Goal: Information Seeking & Learning: Learn about a topic

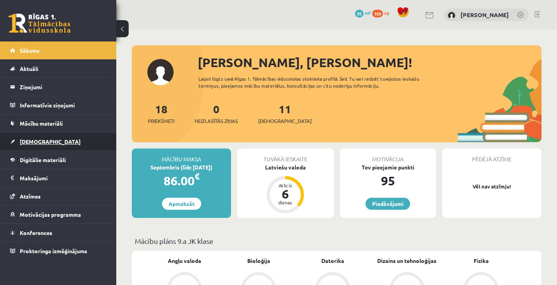
click at [42, 139] on span "[DEMOGRAPHIC_DATA]" at bounding box center [50, 141] width 61 height 7
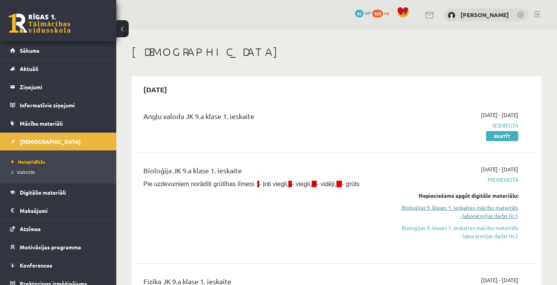
click at [463, 210] on link "Bioloģijas 9. klases 1. ieskaites mācību materiāls - laboratorijas darbs Nr.1" at bounding box center [459, 212] width 117 height 16
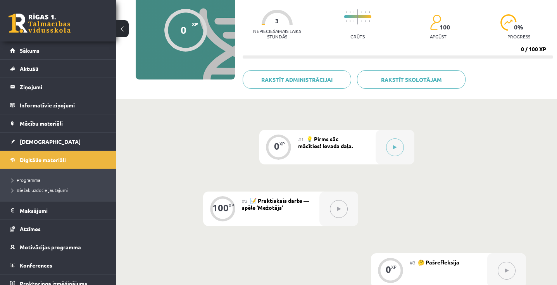
scroll to position [83, 0]
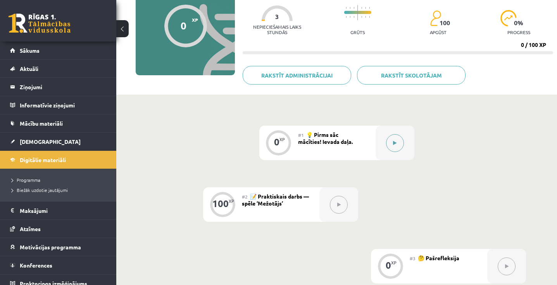
click at [397, 145] on button at bounding box center [395, 143] width 18 height 18
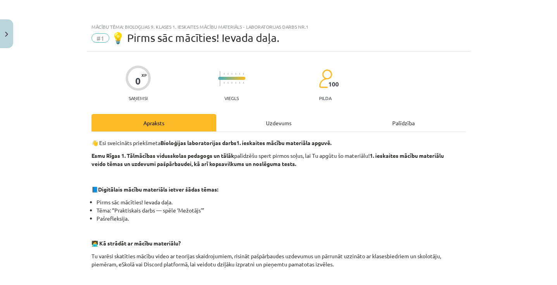
click at [294, 123] on div "Uzdevums" at bounding box center [278, 122] width 125 height 17
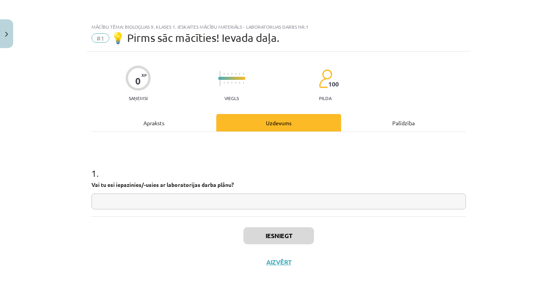
scroll to position [10, 0]
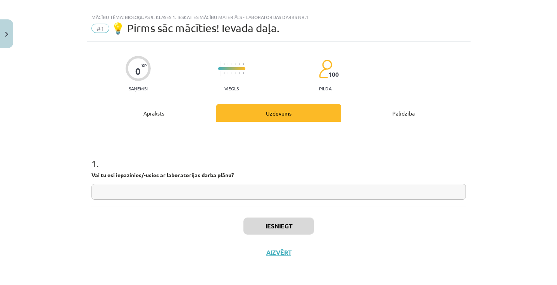
click at [222, 187] on input "text" at bounding box center [279, 192] width 375 height 16
type input "**"
click at [263, 223] on button "Iesniegt" at bounding box center [279, 226] width 71 height 17
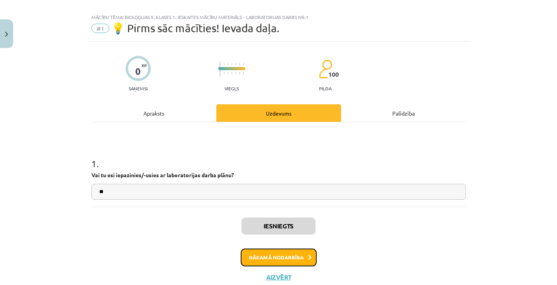
click at [281, 264] on button "Nākamā nodarbība" at bounding box center [279, 258] width 76 height 18
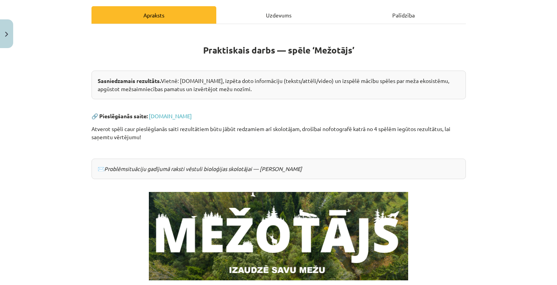
scroll to position [107, 0]
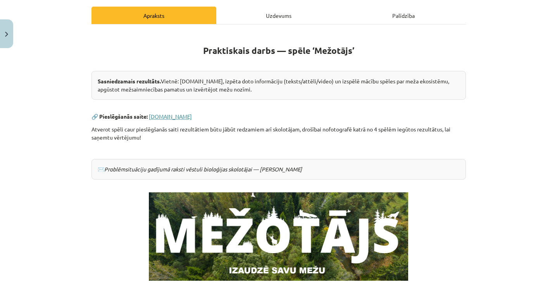
click at [172, 117] on link "www.mezotajs.lv" at bounding box center [170, 116] width 43 height 7
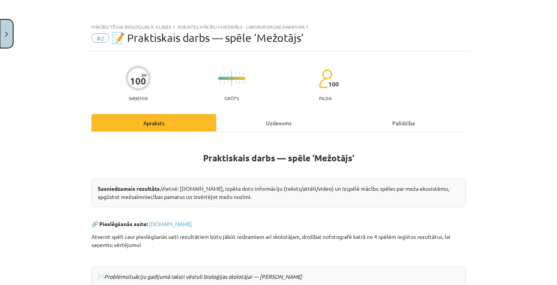
click at [1, 31] on button "Close" at bounding box center [6, 33] width 13 height 29
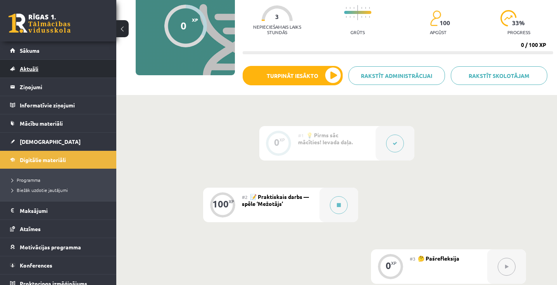
click at [53, 73] on link "Aktuāli" at bounding box center [58, 69] width 97 height 18
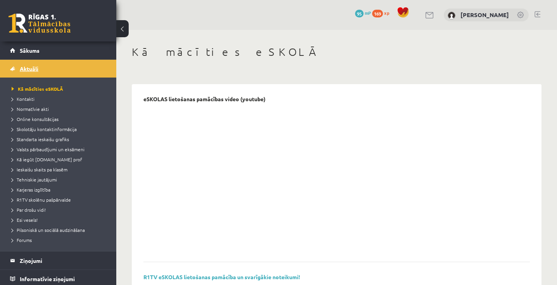
click at [48, 75] on link "Aktuāli" at bounding box center [58, 69] width 97 height 18
click at [66, 58] on link "Sākums" at bounding box center [58, 50] width 97 height 18
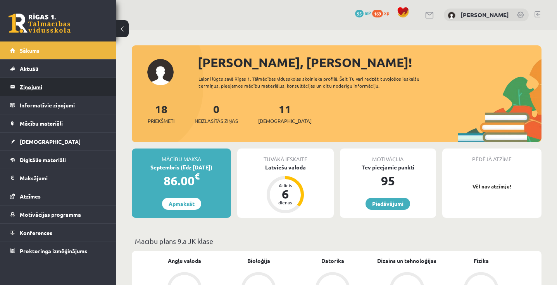
click at [57, 93] on legend "Ziņojumi 0" at bounding box center [63, 87] width 87 height 18
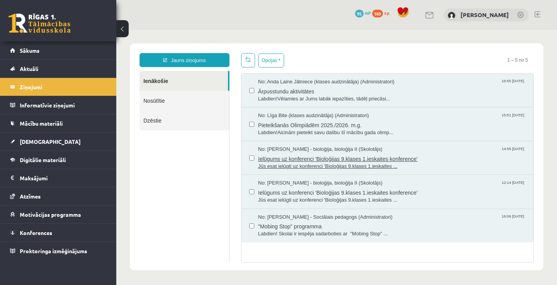
click at [290, 160] on span "Ielūgums uz konferenci 'Bioloģijas 9.klases 1.ieskaites konference'" at bounding box center [392, 158] width 268 height 10
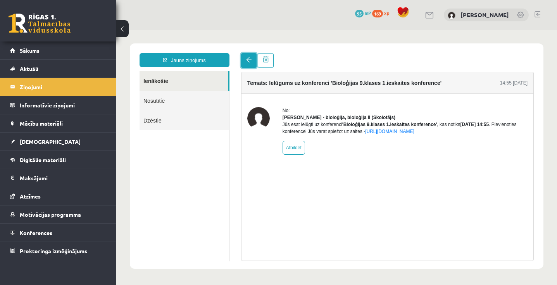
click at [252, 62] on link at bounding box center [249, 60] width 16 height 15
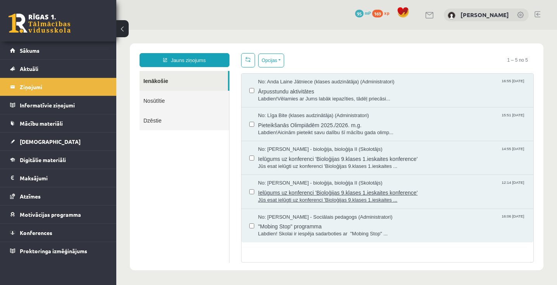
click at [341, 197] on span "Jūs esat ielūgti uz konferenci 'Bioloģijas 9.klases 1.ieskaites ..." at bounding box center [392, 200] width 268 height 7
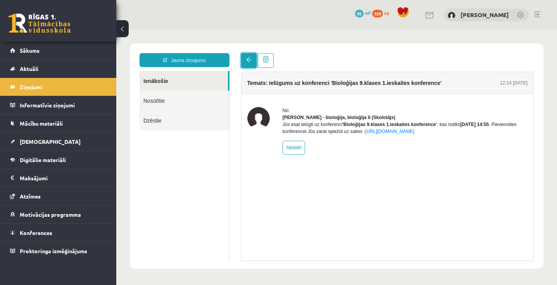
click at [250, 64] on link at bounding box center [249, 60] width 16 height 15
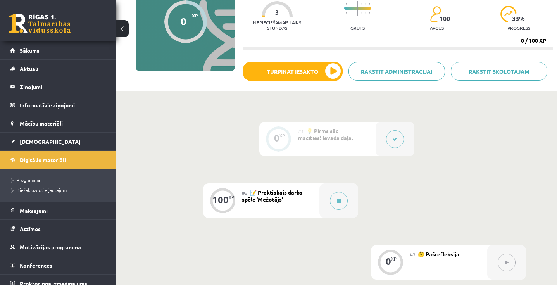
scroll to position [89, 0]
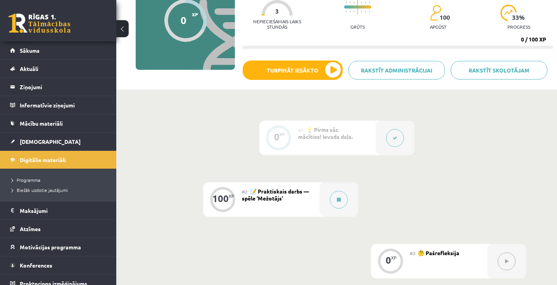
click at [312, 191] on div "#2 📝 Praktiskais darbs — spēle ‘Mežotājs’" at bounding box center [281, 199] width 78 height 35
click at [341, 199] on button at bounding box center [339, 200] width 18 height 18
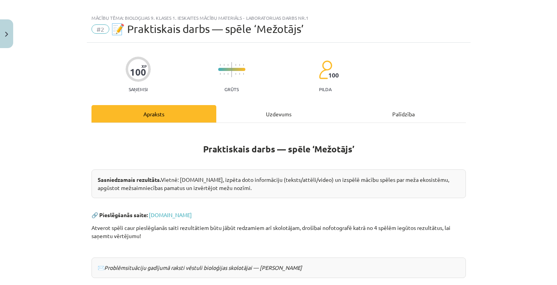
scroll to position [17, 0]
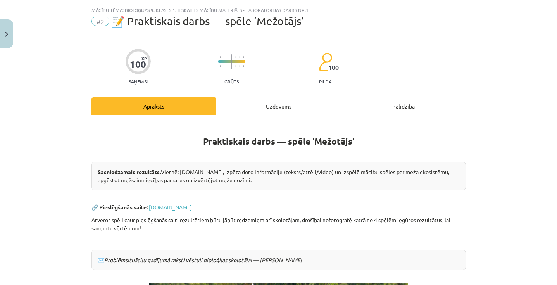
click at [382, 112] on div "Palīdzība" at bounding box center [403, 105] width 125 height 17
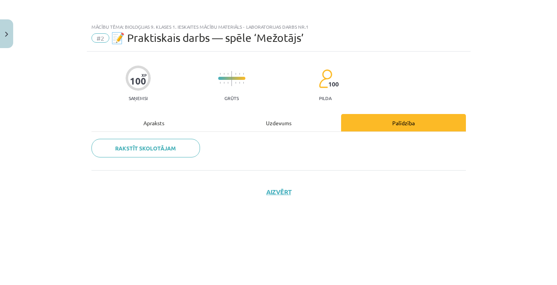
scroll to position [0, 0]
click at [147, 120] on div "Apraksts" at bounding box center [154, 122] width 125 height 17
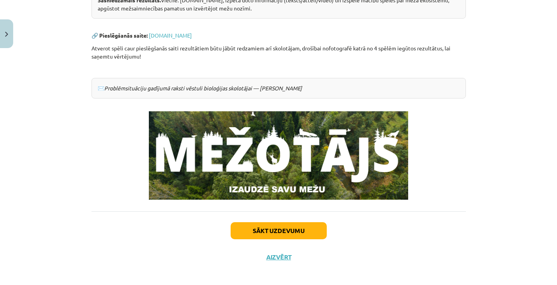
scroll to position [193, 0]
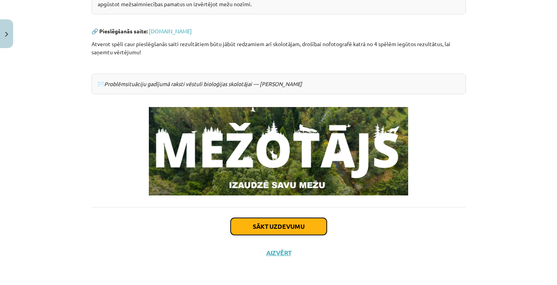
click at [263, 220] on button "Sākt uzdevumu" at bounding box center [279, 226] width 96 height 17
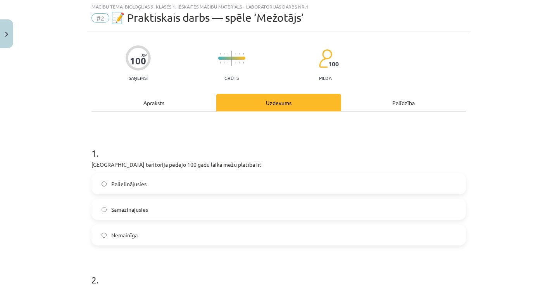
scroll to position [19, 0]
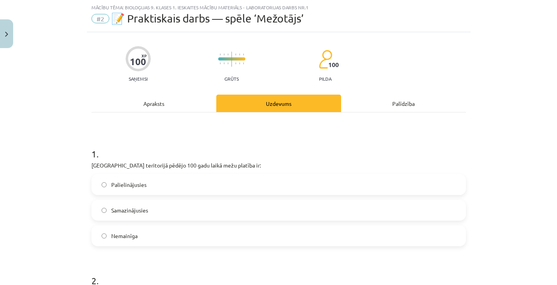
click at [201, 180] on label "Palielinājusies" at bounding box center [278, 184] width 373 height 19
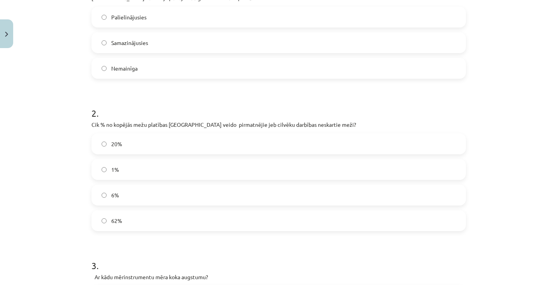
scroll to position [190, 0]
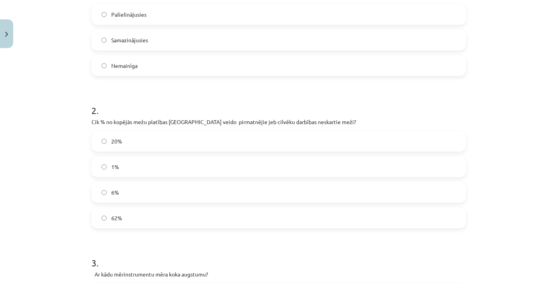
click at [202, 171] on label "1%" at bounding box center [278, 166] width 373 height 19
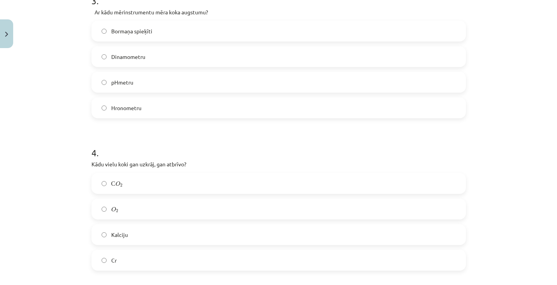
scroll to position [453, 0]
click at [156, 204] on label "O 2 O 2" at bounding box center [278, 207] width 373 height 19
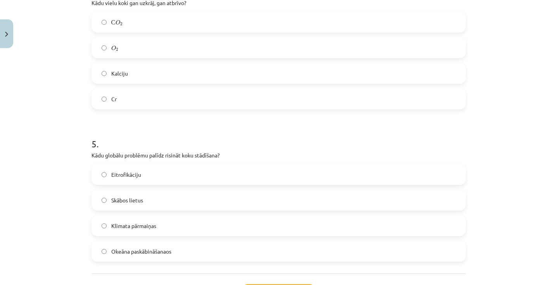
scroll to position [629, 0]
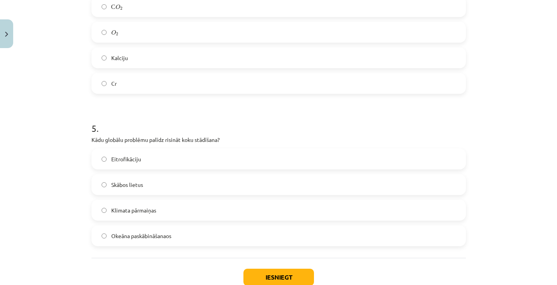
click at [181, 175] on label "Skābos lietus" at bounding box center [278, 184] width 373 height 19
click at [174, 211] on label "Klimata pārmaiņas" at bounding box center [278, 209] width 373 height 19
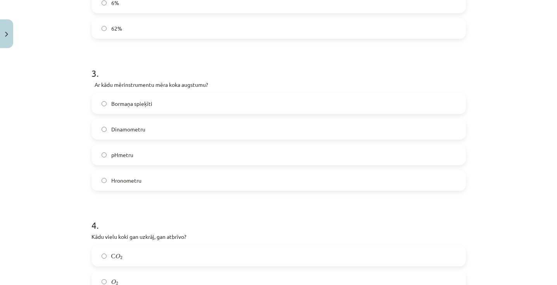
scroll to position [361, 0]
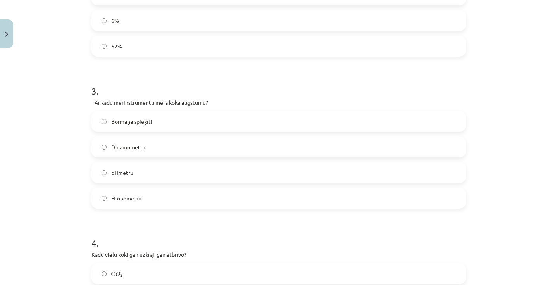
click at [158, 146] on label "Dinamometru" at bounding box center [278, 146] width 373 height 19
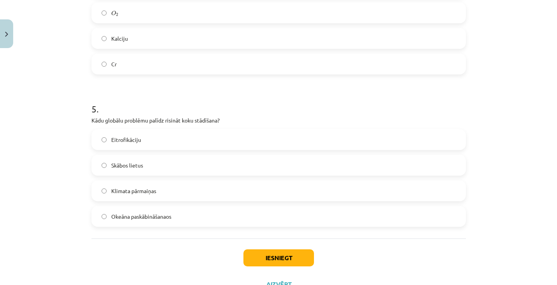
scroll to position [680, 0]
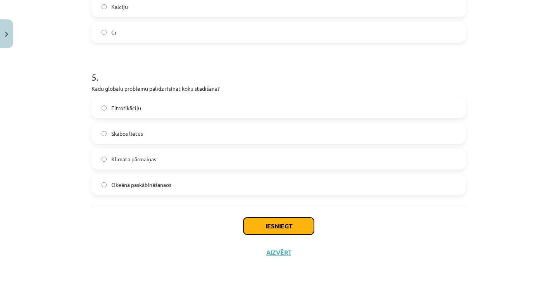
click at [271, 228] on button "Iesniegt" at bounding box center [279, 226] width 71 height 17
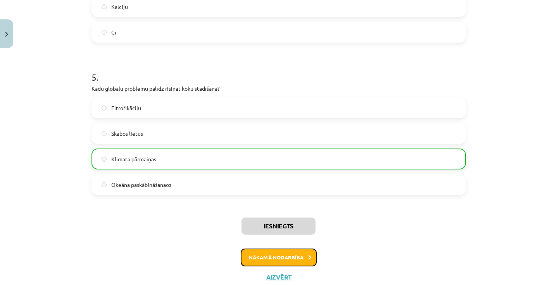
click at [286, 257] on button "Nākamā nodarbība" at bounding box center [279, 258] width 76 height 18
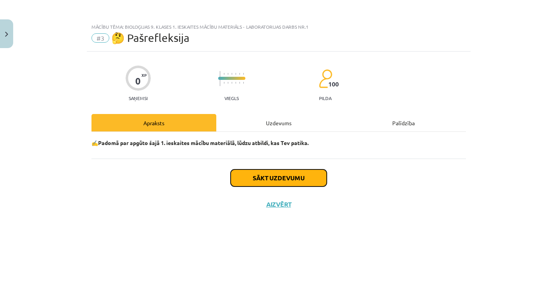
click at [302, 173] on button "Sākt uzdevumu" at bounding box center [279, 177] width 96 height 17
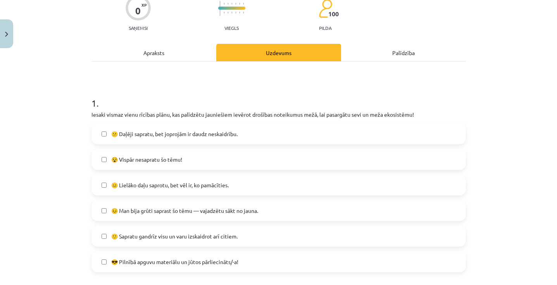
scroll to position [93, 0]
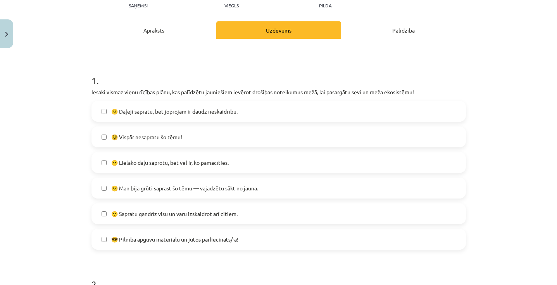
click at [262, 159] on label "😐 Lielāko daļu saprotu, bet vēl ir, ko pamācīties." at bounding box center [278, 162] width 373 height 19
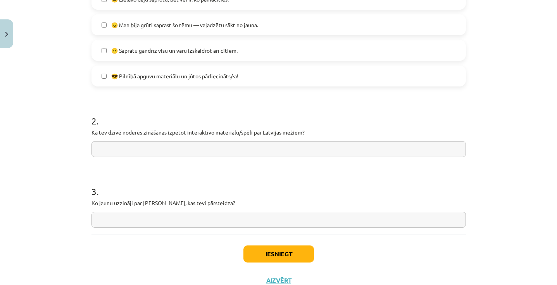
scroll to position [258, 0]
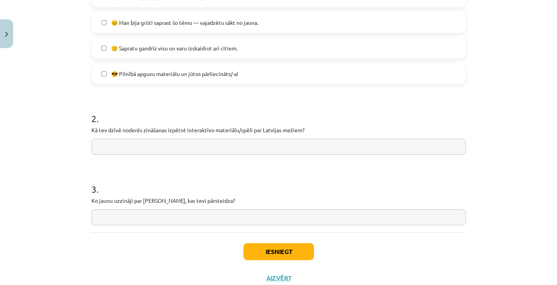
click at [277, 151] on input "text" at bounding box center [279, 147] width 375 height 16
type input "**********"
click at [226, 219] on input "text" at bounding box center [279, 217] width 375 height 16
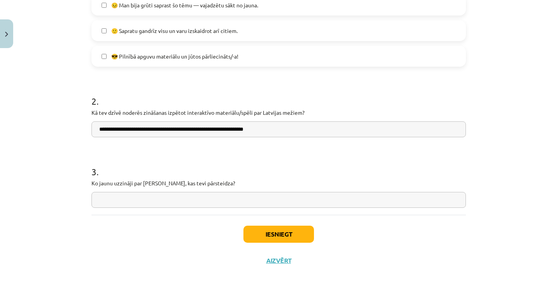
scroll to position [284, 0]
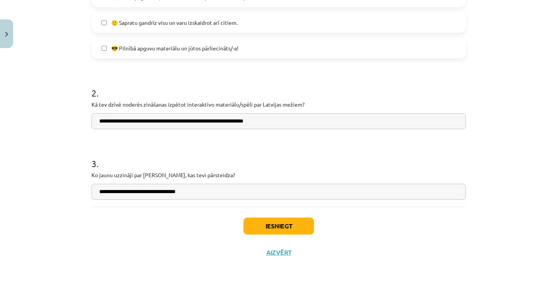
click at [257, 177] on p "Ko jaunu uzzināji par mežiem, kas tevi pārsteidza?" at bounding box center [279, 175] width 375 height 8
click at [252, 189] on input "**********" at bounding box center [279, 192] width 375 height 16
click at [119, 193] on input "**********" at bounding box center [279, 192] width 375 height 16
click at [126, 193] on input "**********" at bounding box center [279, 192] width 375 height 16
click at [140, 194] on input "**********" at bounding box center [279, 192] width 375 height 16
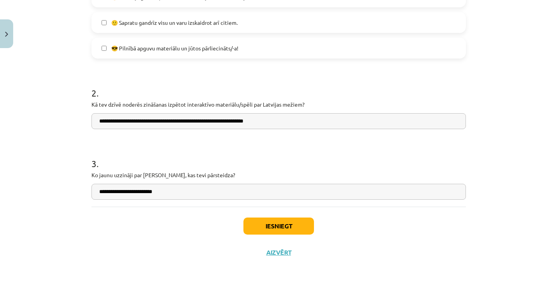
click at [176, 192] on input "**********" at bounding box center [279, 192] width 375 height 16
type input "*"
click at [278, 219] on button "Iesniegt" at bounding box center [279, 226] width 71 height 17
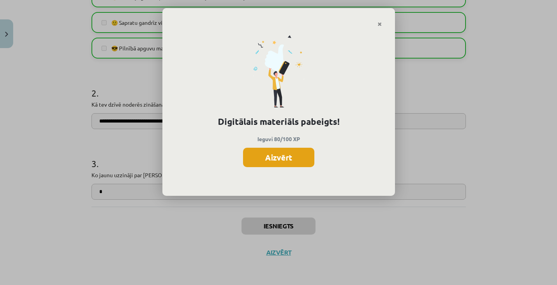
click at [282, 161] on button "Aizvērt" at bounding box center [278, 157] width 71 height 19
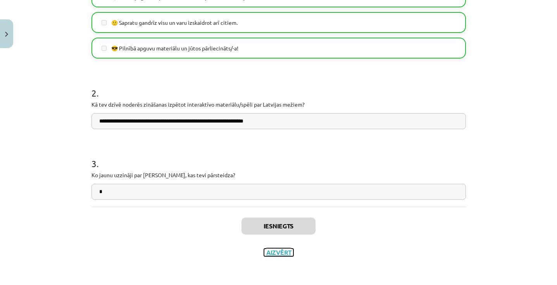
click at [282, 249] on button "Aizvērt" at bounding box center [278, 253] width 29 height 8
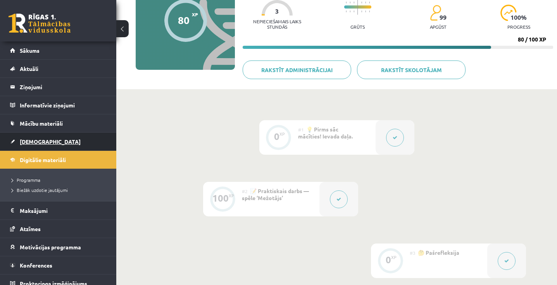
click at [47, 139] on link "[DEMOGRAPHIC_DATA]" at bounding box center [58, 142] width 97 height 18
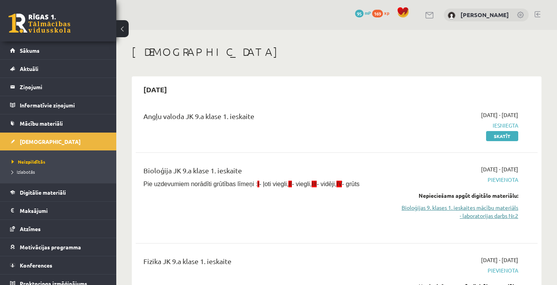
click at [478, 212] on link "Bioloģijas 9. klases 1. ieskaites mācību materiāls - laboratorijas darbs Nr.2" at bounding box center [459, 212] width 117 height 16
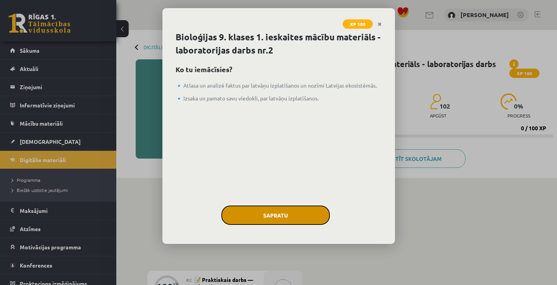
click at [294, 220] on button "Sapratu" at bounding box center [275, 215] width 109 height 19
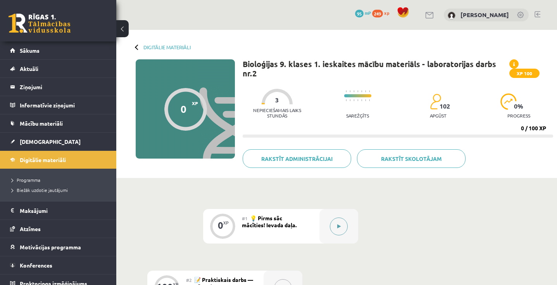
click at [338, 224] on icon at bounding box center [338, 226] width 3 height 5
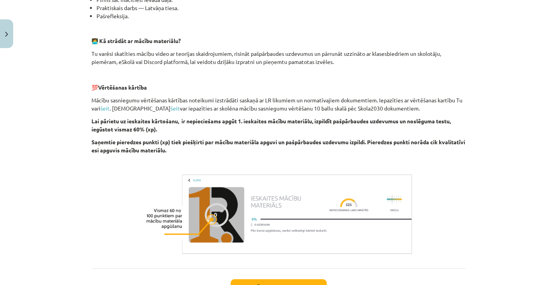
scroll to position [264, 0]
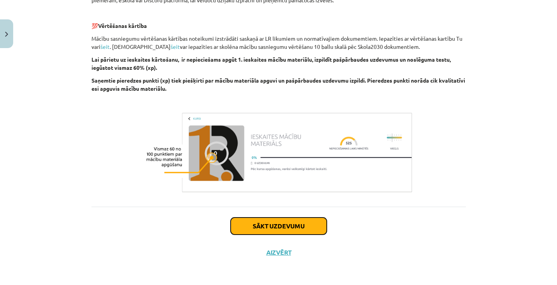
click at [293, 222] on button "Sākt uzdevumu" at bounding box center [279, 226] width 96 height 17
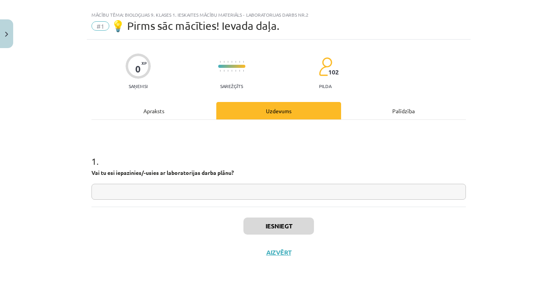
click at [256, 191] on input "text" at bounding box center [279, 192] width 375 height 16
type input "**"
click at [276, 226] on button "Iesniegt" at bounding box center [279, 226] width 71 height 17
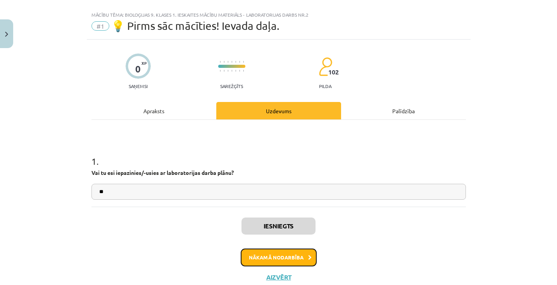
click at [280, 263] on button "Nākamā nodarbība" at bounding box center [279, 258] width 76 height 18
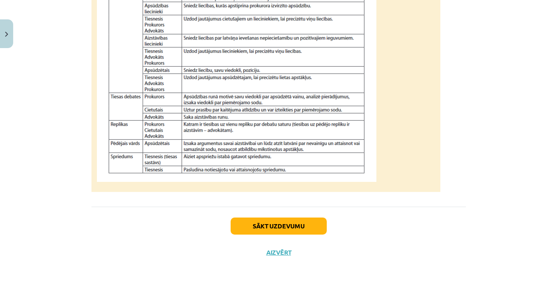
scroll to position [739, 0]
click at [269, 230] on button "Sākt uzdevumu" at bounding box center [279, 226] width 96 height 17
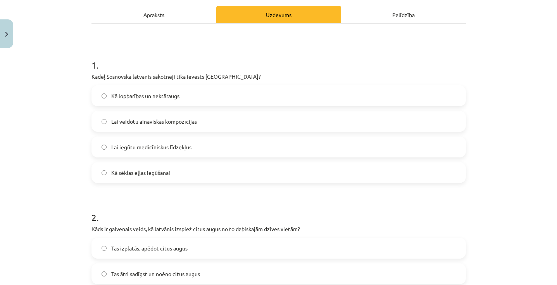
scroll to position [113, 0]
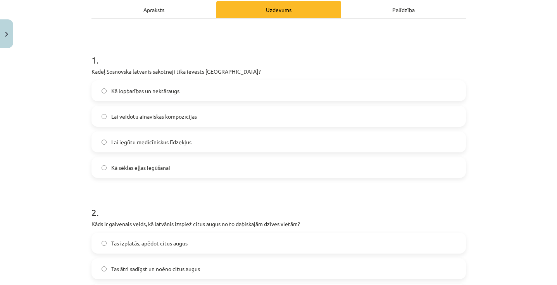
click at [178, 11] on div "Apraksts" at bounding box center [154, 9] width 125 height 17
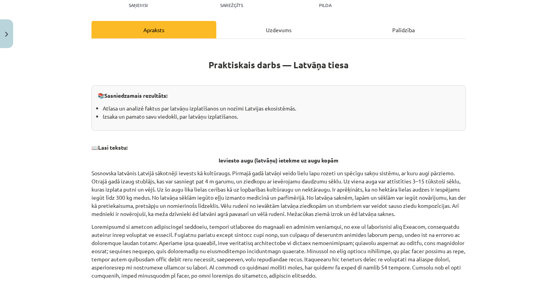
scroll to position [81, 0]
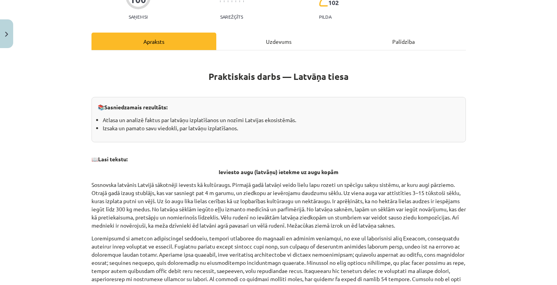
click at [294, 44] on div "Uzdevums" at bounding box center [278, 41] width 125 height 17
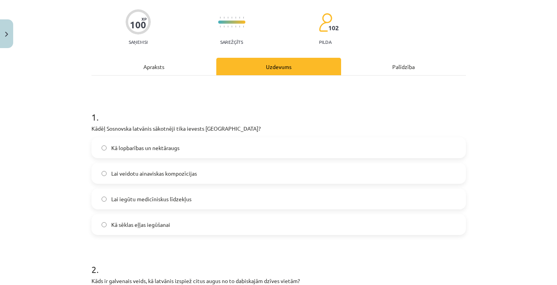
scroll to position [62, 0]
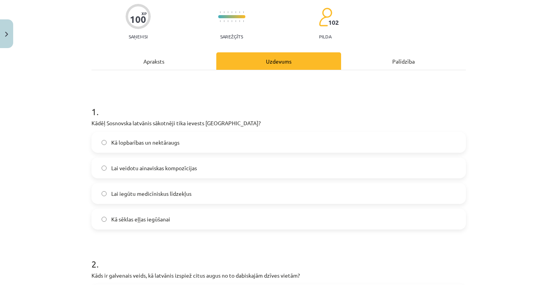
click at [161, 59] on div "Apraksts" at bounding box center [154, 60] width 125 height 17
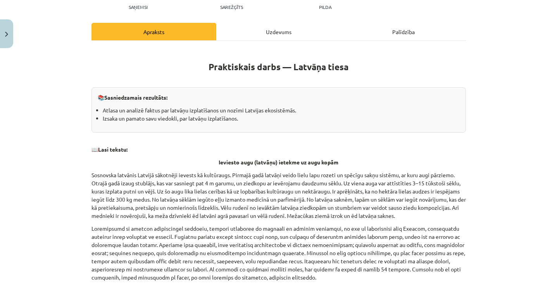
scroll to position [94, 0]
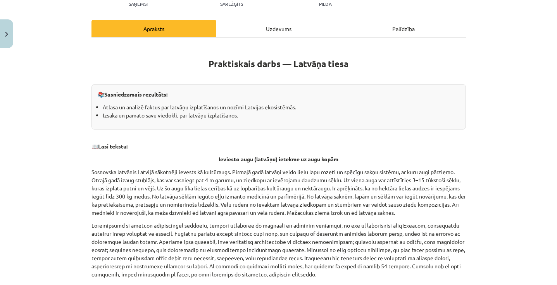
click at [302, 29] on div "Uzdevums" at bounding box center [278, 28] width 125 height 17
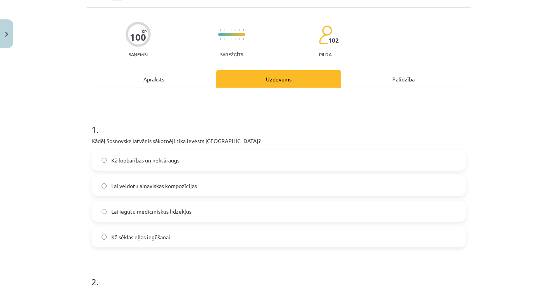
scroll to position [55, 0]
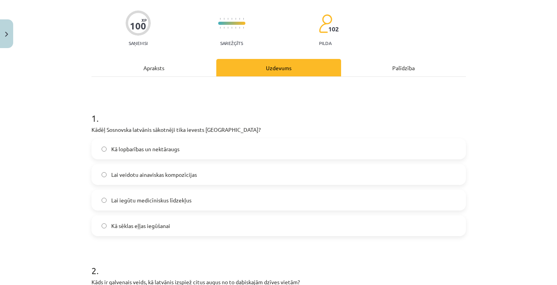
click at [217, 175] on label "Lai veidotu ainaviskas kompozīcijas" at bounding box center [278, 174] width 373 height 19
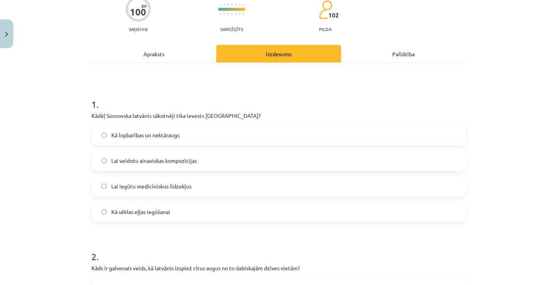
scroll to position [69, 0]
click at [177, 211] on label "Kā sēklas eļļas iegūšanai" at bounding box center [278, 211] width 373 height 19
click at [187, 52] on div "Apraksts" at bounding box center [154, 53] width 125 height 17
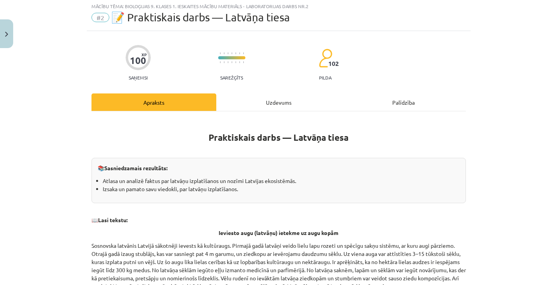
scroll to position [19, 0]
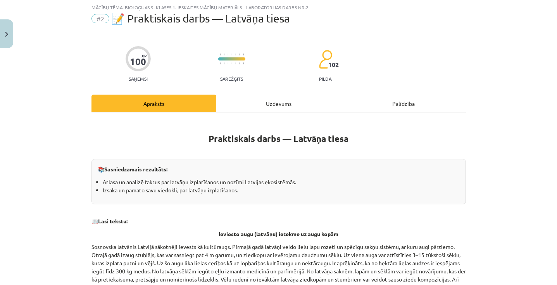
click at [301, 107] on div "Uzdevums" at bounding box center [278, 103] width 125 height 17
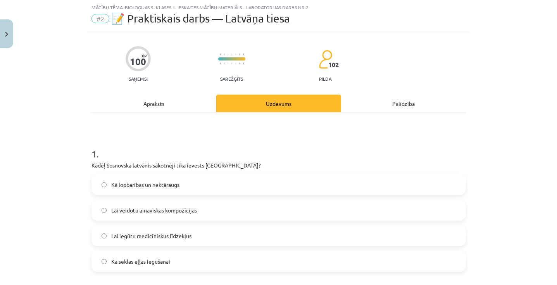
click at [153, 240] on label "Lai iegūtu medicīniskus līdzekļus" at bounding box center [278, 235] width 373 height 19
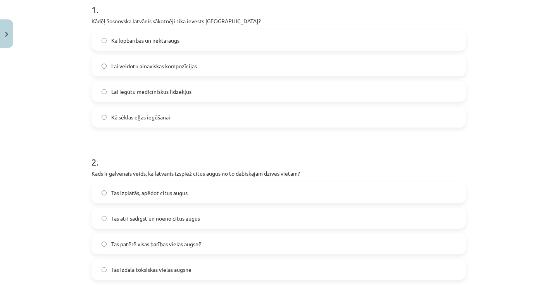
scroll to position [165, 0]
click at [191, 59] on label "Lai veidotu ainaviskas kompozīcijas" at bounding box center [278, 64] width 373 height 19
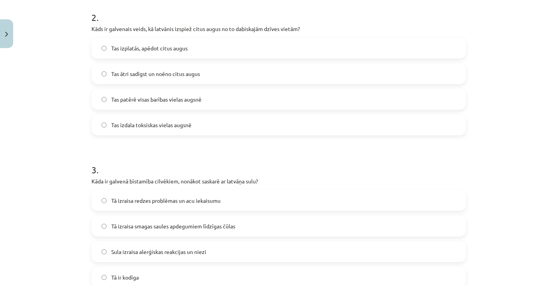
scroll to position [314, 0]
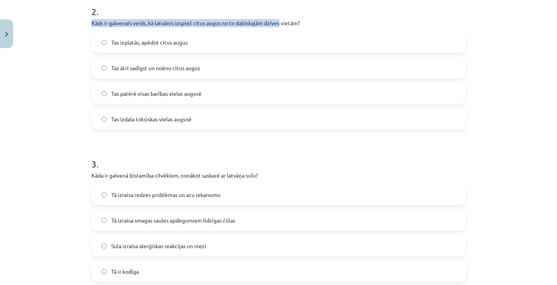
drag, startPoint x: 92, startPoint y: 22, endPoint x: 280, endPoint y: 26, distance: 187.7
click at [280, 26] on p "Kāds ir galvenais veids, kā latvānis izspiež citus augus no to dabiskajām dzīve…" at bounding box center [279, 23] width 375 height 8
click at [162, 18] on div "2 . Kāds ir galvenais veids, kā latvānis izspiež citus augus no to dabiskajām d…" at bounding box center [279, 61] width 375 height 137
drag, startPoint x: 91, startPoint y: 22, endPoint x: 307, endPoint y: 26, distance: 215.6
click at [307, 26] on p "Kāds ir galvenais veids, kā latvānis izspiež citus augus no to dabiskajām dzīve…" at bounding box center [279, 23] width 375 height 8
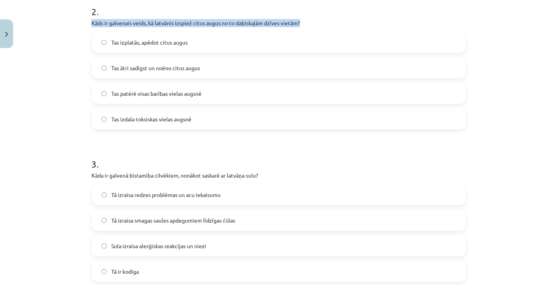
scroll to position [315, 0]
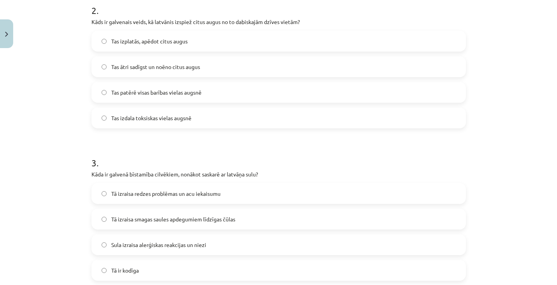
drag, startPoint x: 94, startPoint y: 16, endPoint x: 103, endPoint y: 11, distance: 10.2
click at [103, 11] on div "2 . Kāds ir galvenais veids, kā latvānis izspiež citus augus no to dabiskajām d…" at bounding box center [279, 59] width 375 height 137
click at [109, 21] on p "Kāds ir galvenais veids, kā latvānis izspiež citus augus no to dabiskajām dzīve…" at bounding box center [279, 22] width 375 height 8
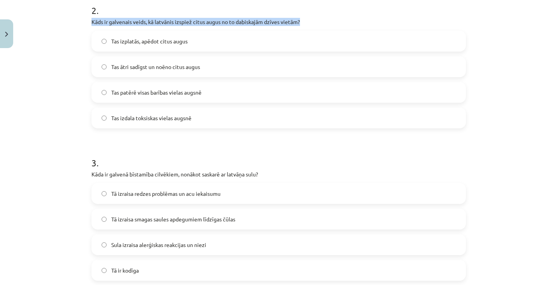
click at [109, 21] on p "Kāds ir galvenais veids, kā latvānis izspiež citus augus no to dabiskajām dzīve…" at bounding box center [279, 22] width 375 height 8
copy div "Kāds ir galvenais veids, kā latvānis izspiež citus augus no to dabiskajām dzīve…"
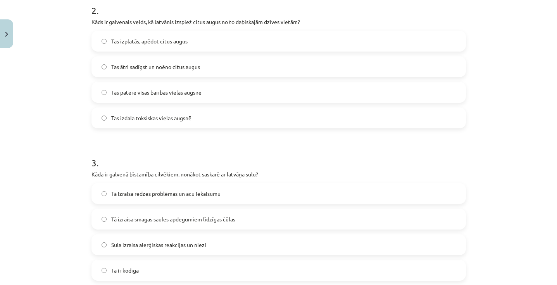
click at [37, 69] on div "Mācību tēma: Bioloģijas 9. klases 1. ieskaites mācību materiāls - laboratorijas…" at bounding box center [278, 142] width 557 height 285
